Goal: Navigation & Orientation: Find specific page/section

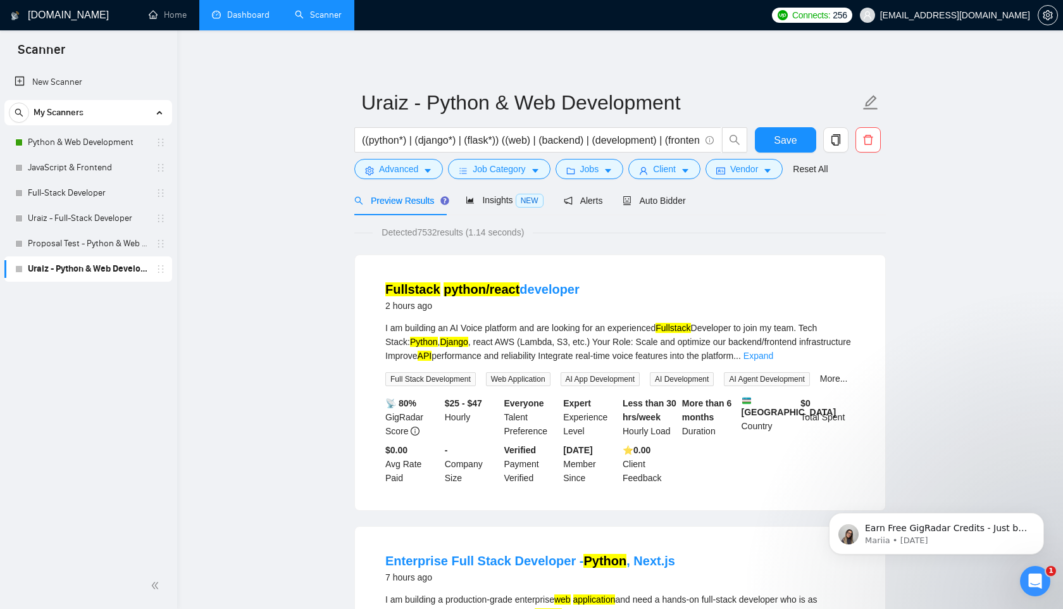
click at [241, 12] on link "Dashboard" at bounding box center [241, 14] width 58 height 11
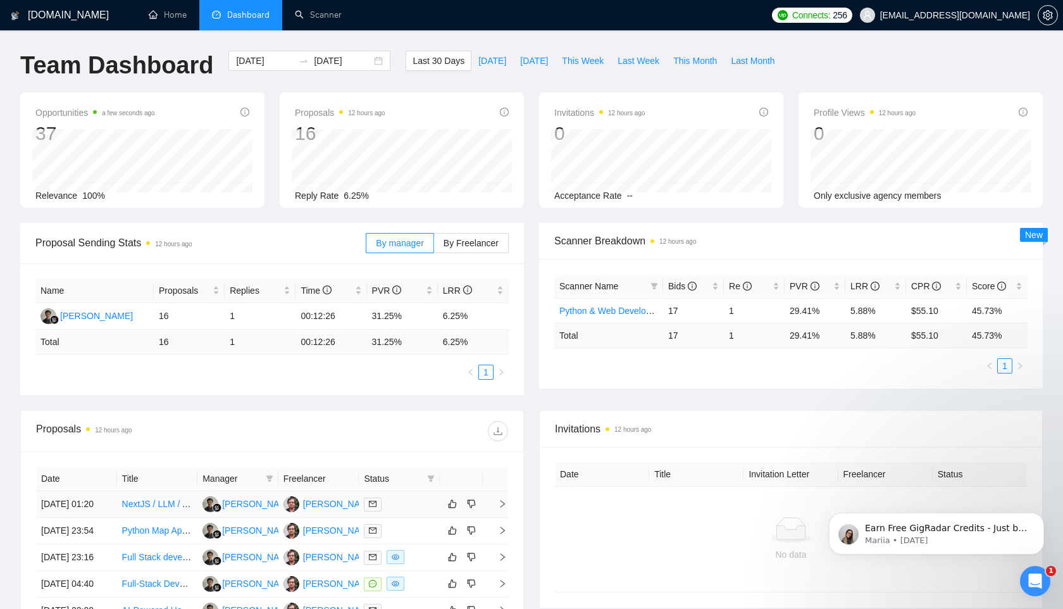
click at [152, 509] on link "NextJS / LLM / Audio Grading Tool" at bounding box center [189, 504] width 135 height 10
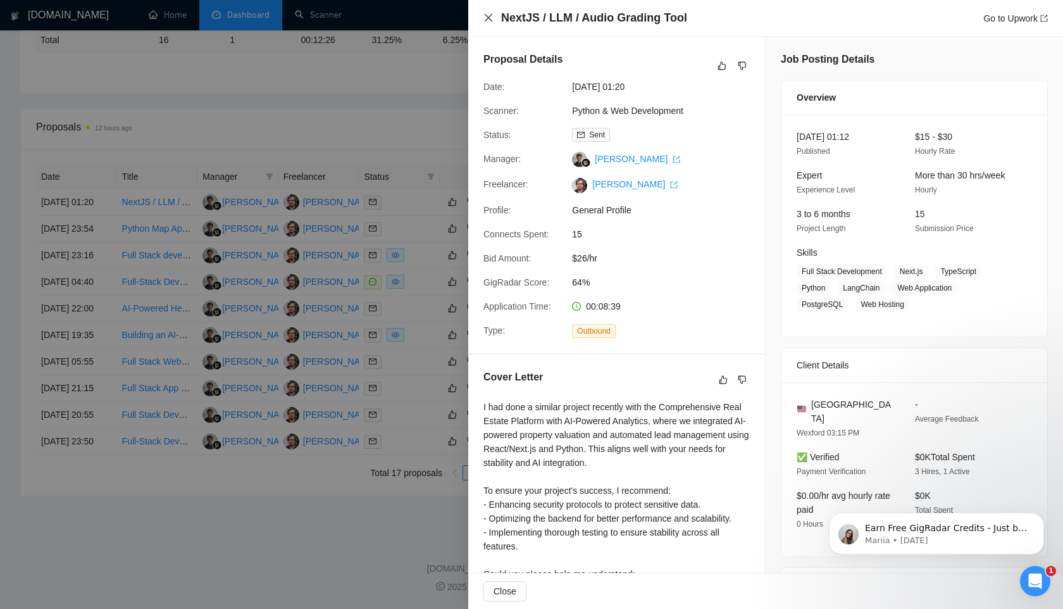
click at [490, 13] on icon "close" at bounding box center [488, 18] width 10 height 10
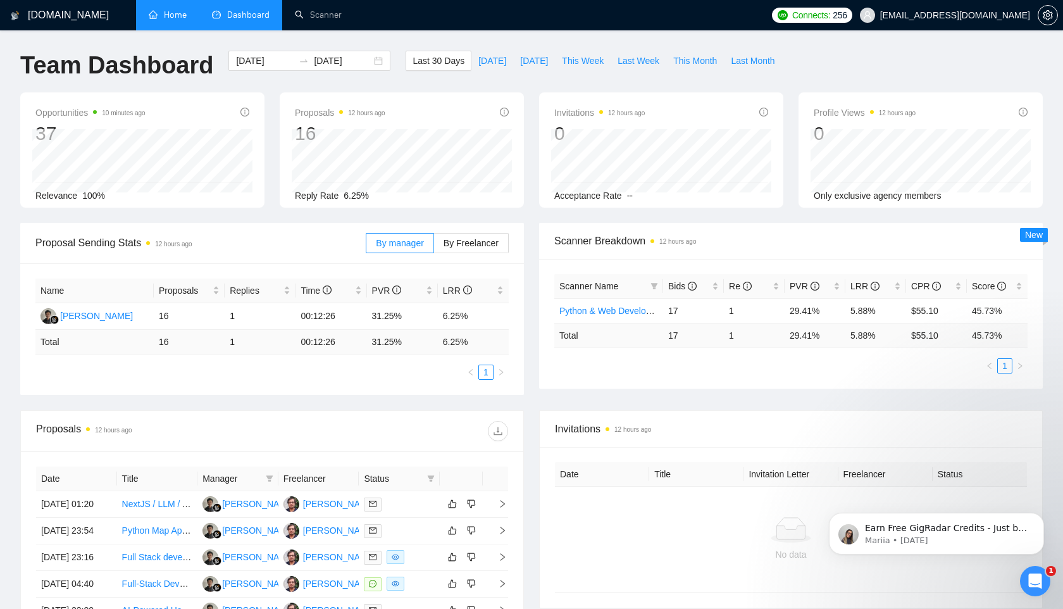
click at [171, 12] on link "Home" at bounding box center [168, 14] width 38 height 11
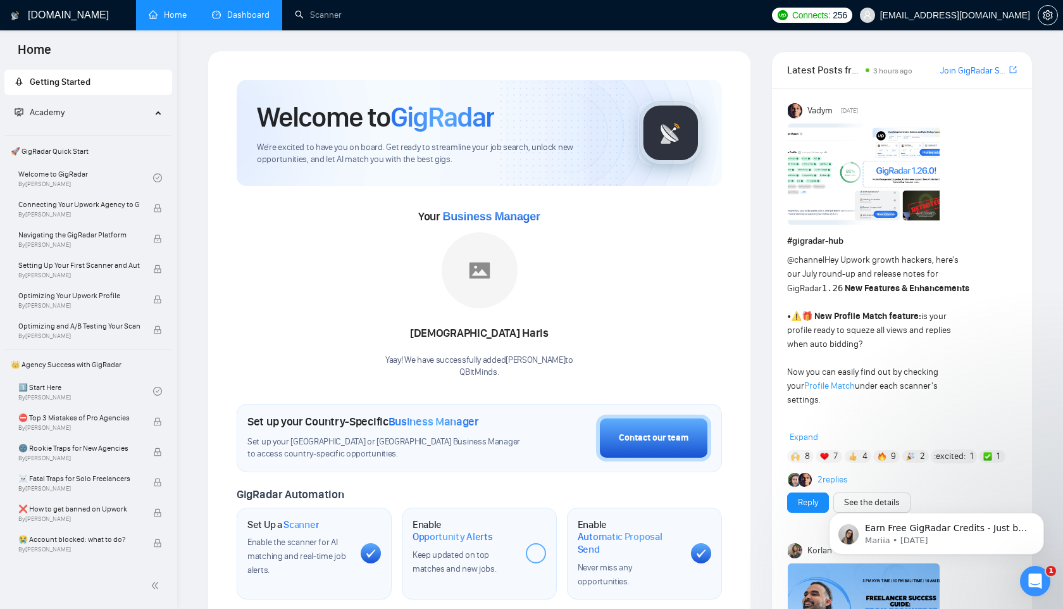
click at [228, 20] on link "Dashboard" at bounding box center [241, 14] width 58 height 11
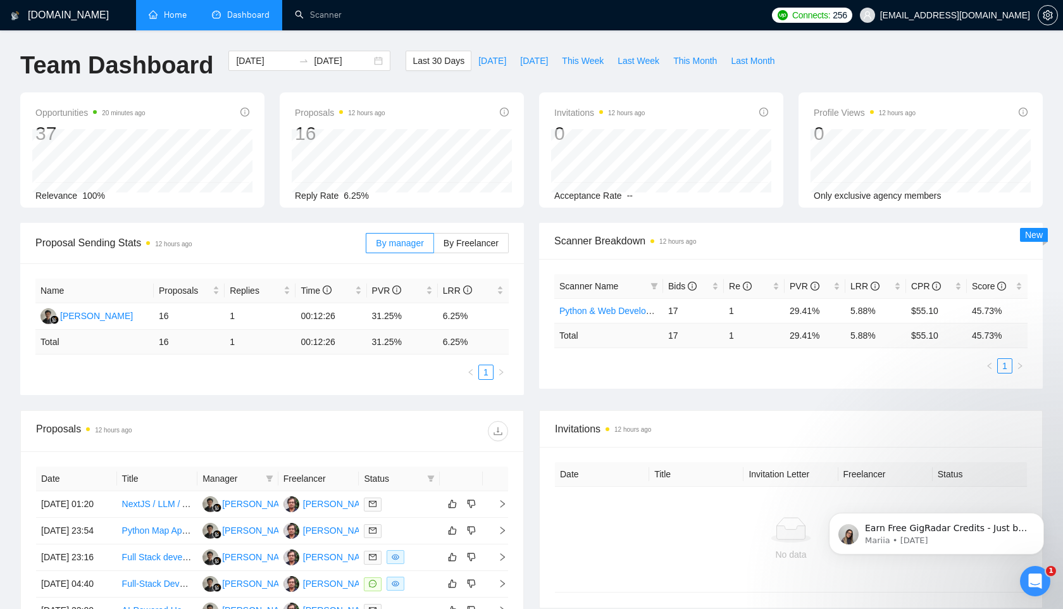
click at [360, 34] on div "[DOMAIN_NAME] Home Dashboard Scanner Connects: 256 [EMAIL_ADDRESS][DOMAIN_NAME]…" at bounding box center [531, 455] width 1063 height 911
click at [370, 77] on div "[DATE] [DATE]" at bounding box center [309, 72] width 177 height 42
click at [175, 15] on link "Home" at bounding box center [168, 14] width 38 height 11
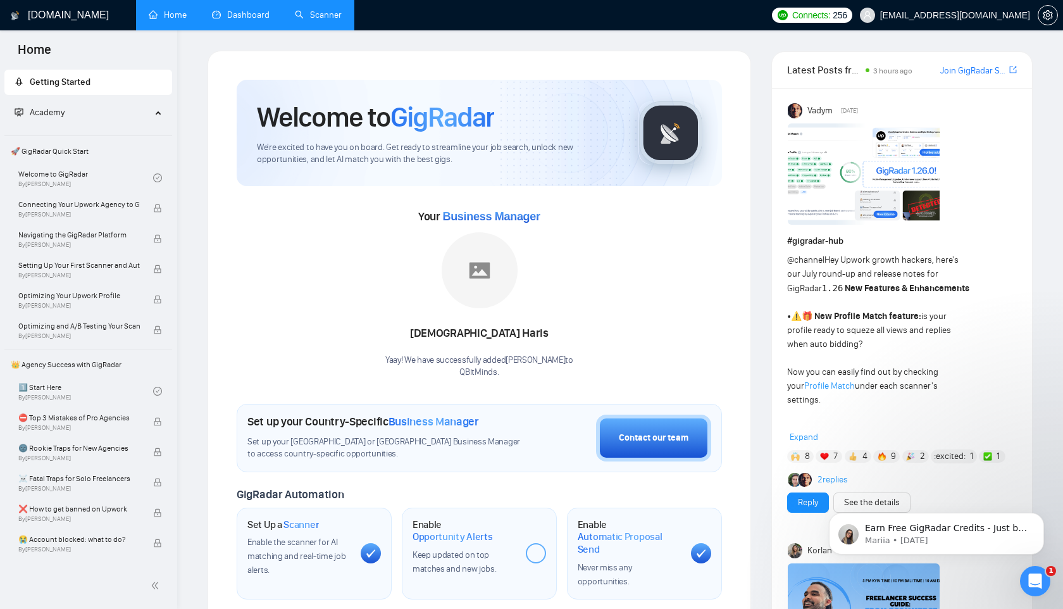
click at [316, 20] on link "Scanner" at bounding box center [318, 14] width 47 height 11
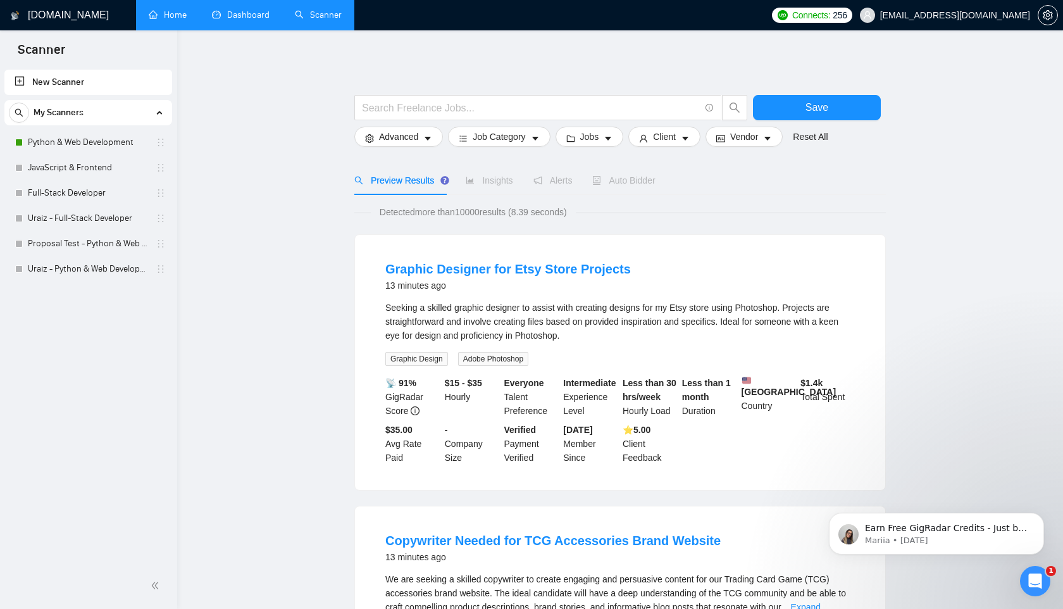
click at [182, 14] on link "Home" at bounding box center [168, 14] width 38 height 11
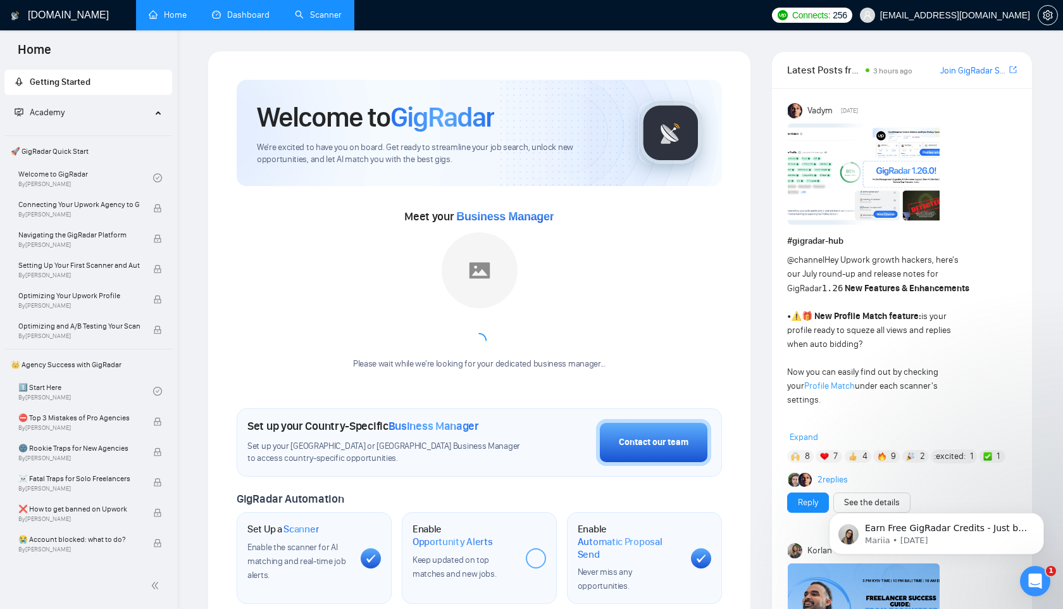
click at [222, 14] on link "Dashboard" at bounding box center [241, 14] width 58 height 11
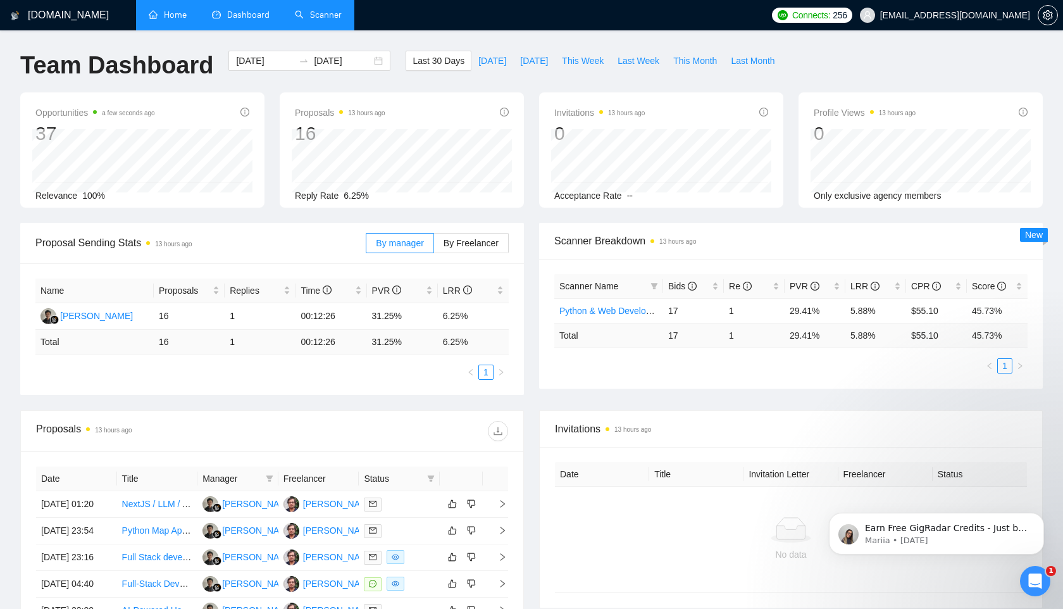
click at [181, 20] on link "Home" at bounding box center [168, 14] width 38 height 11
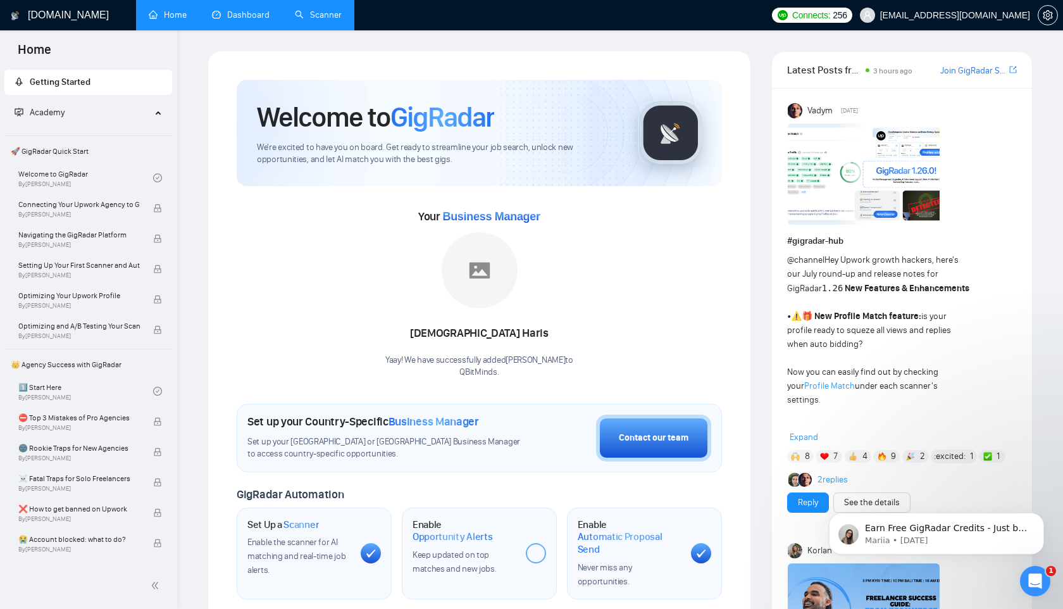
click at [247, 17] on link "Dashboard" at bounding box center [241, 14] width 58 height 11
